Goal: Information Seeking & Learning: Understand process/instructions

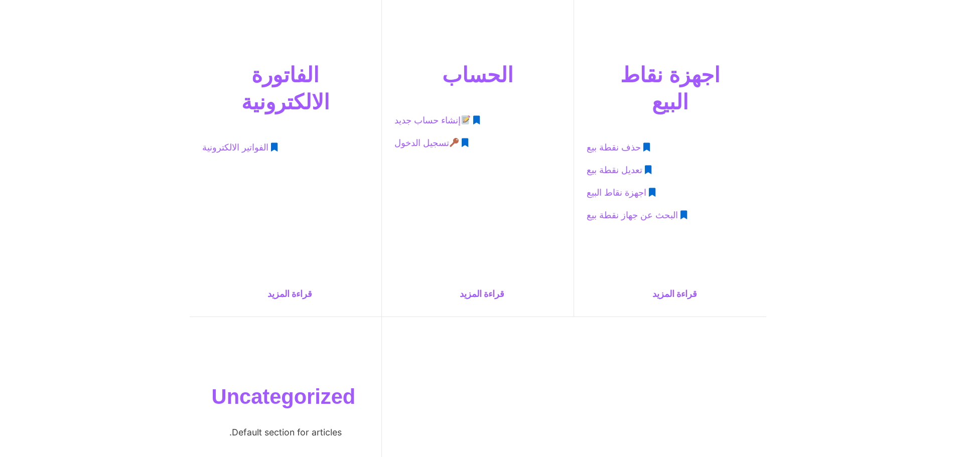
scroll to position [419, 0]
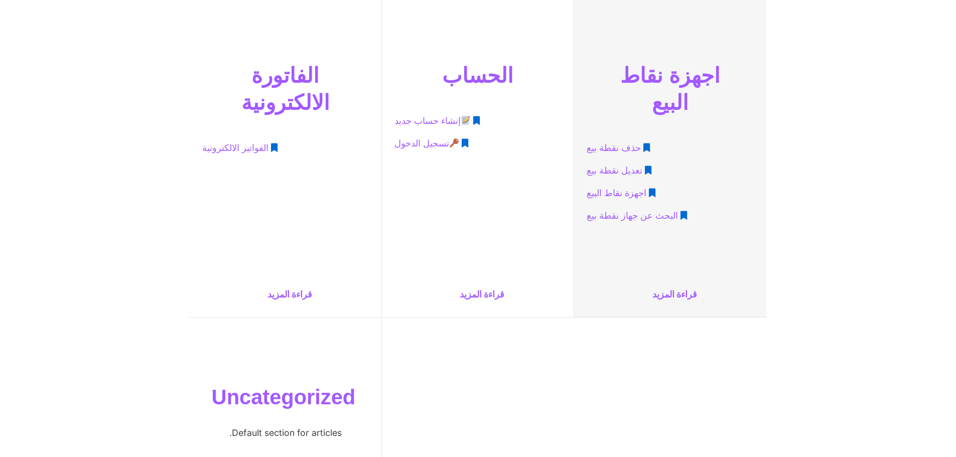
click at [626, 162] on span "تعديل نقطة بيع" at bounding box center [615, 171] width 56 height 19
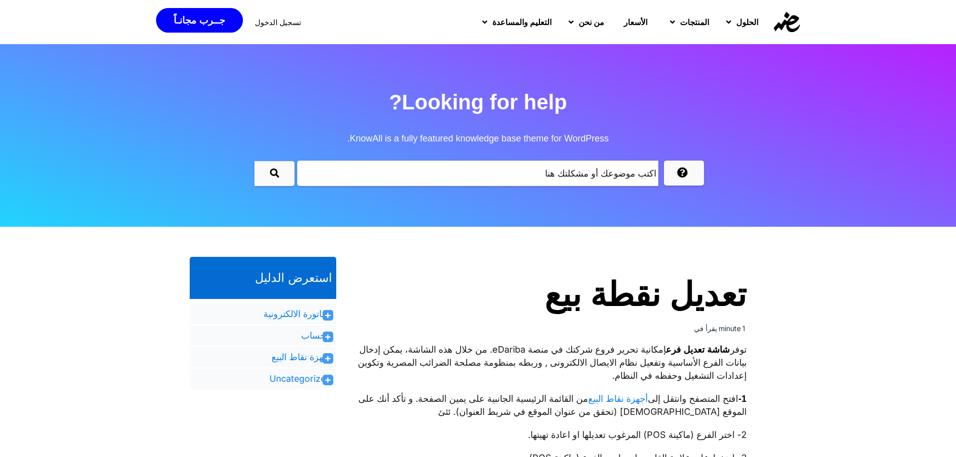
click at [324, 320] on span at bounding box center [328, 315] width 11 height 11
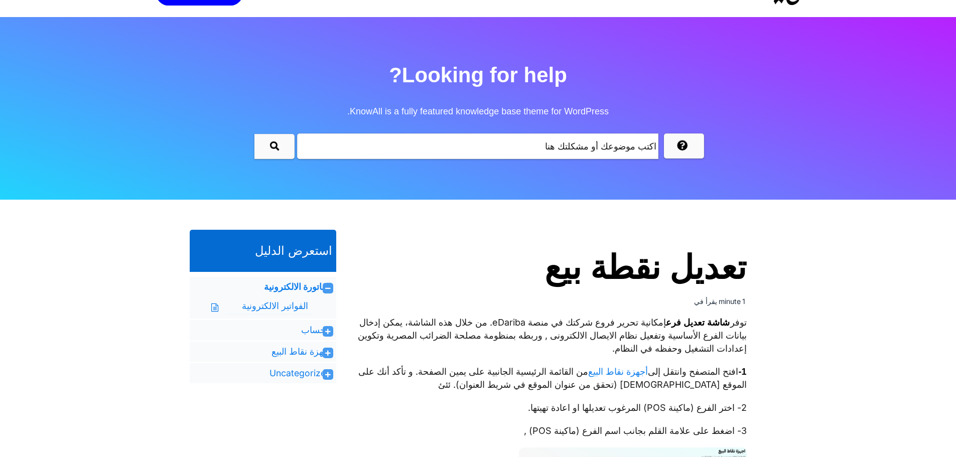
click at [327, 329] on icon at bounding box center [328, 332] width 6 height 6
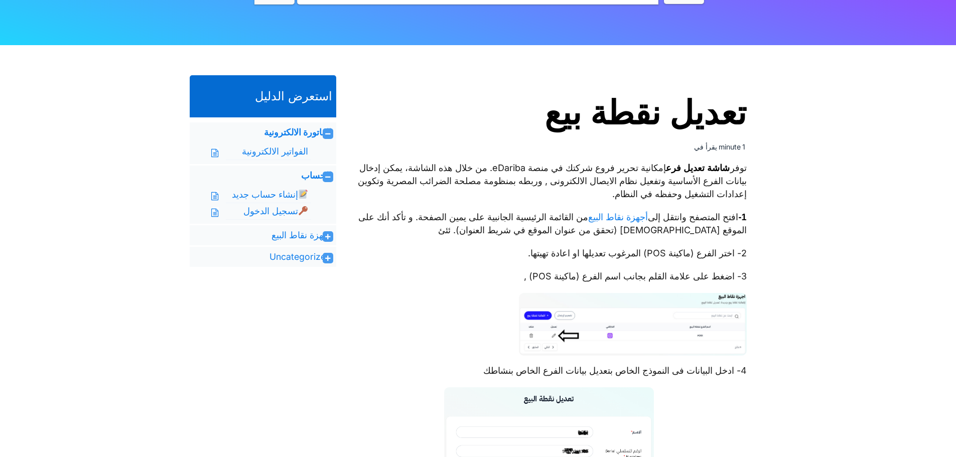
scroll to position [183, 0]
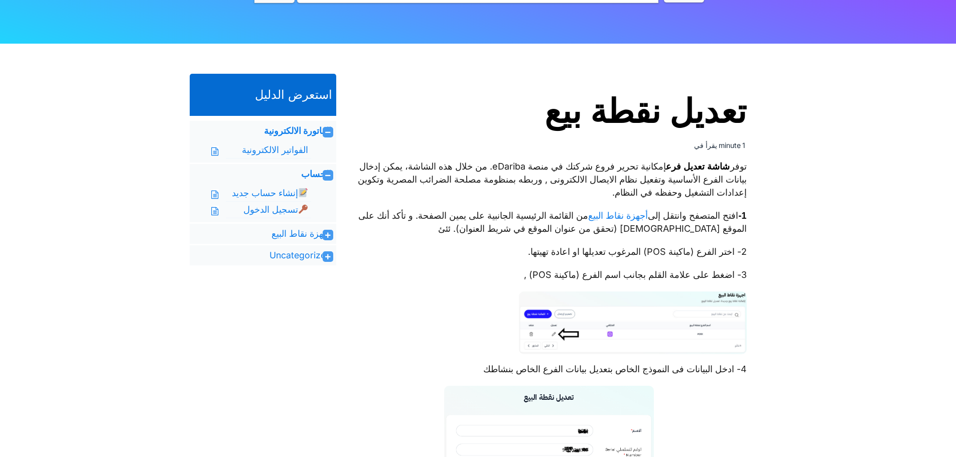
click at [328, 238] on icon at bounding box center [328, 235] width 6 height 6
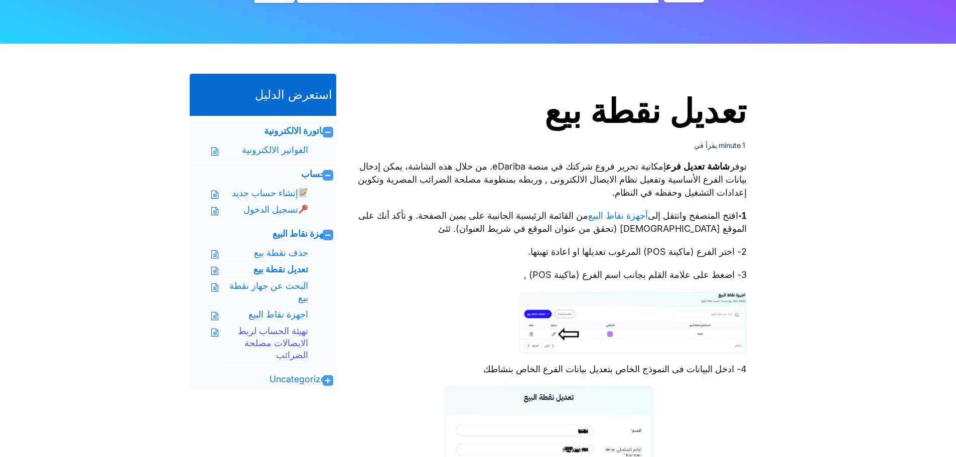
click at [278, 360] on link "تهيئة الحساب لربط الايصالات مصلحة الضرائب" at bounding box center [269, 343] width 80 height 36
